Goal: Task Accomplishment & Management: Use online tool/utility

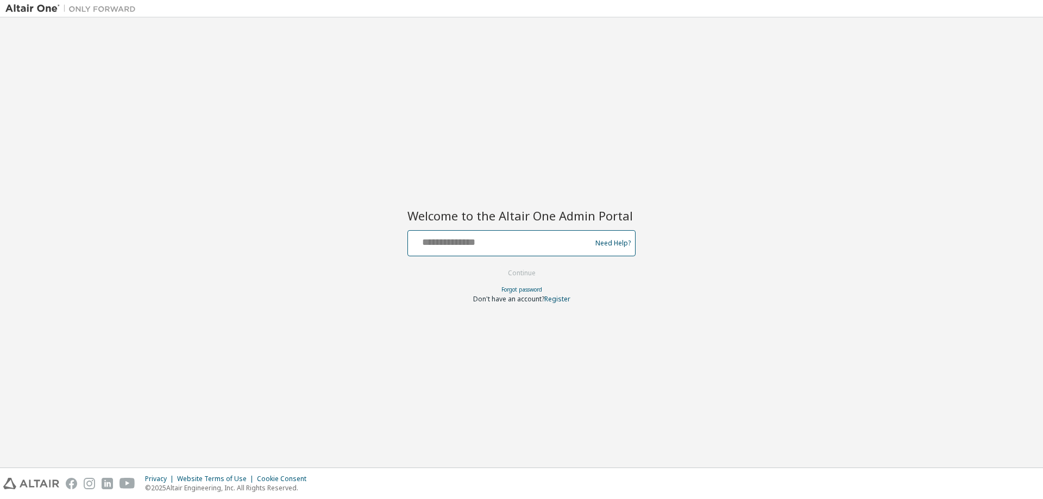
click at [511, 242] on input "text" at bounding box center [501, 241] width 178 height 16
type input "**********"
click at [497, 265] on button "Continue" at bounding box center [522, 273] width 51 height 16
